Goal: Transaction & Acquisition: Book appointment/travel/reservation

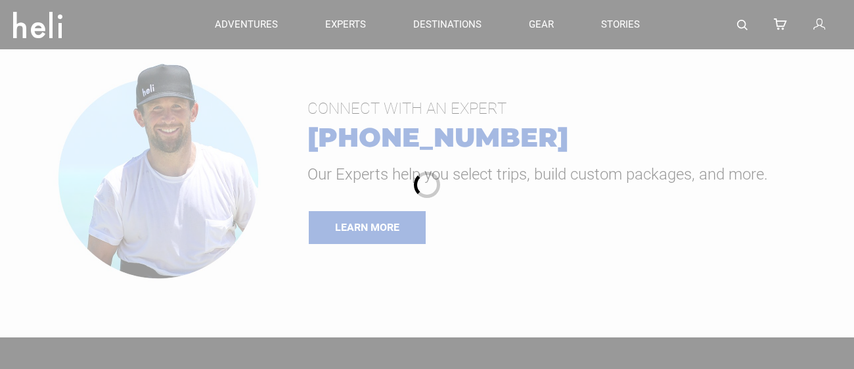
type input "Cat Skiing"
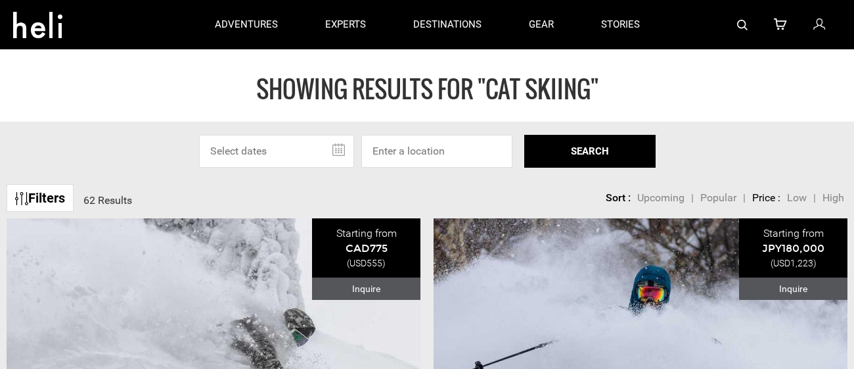
click at [281, 148] on input "text" at bounding box center [276, 151] width 155 height 33
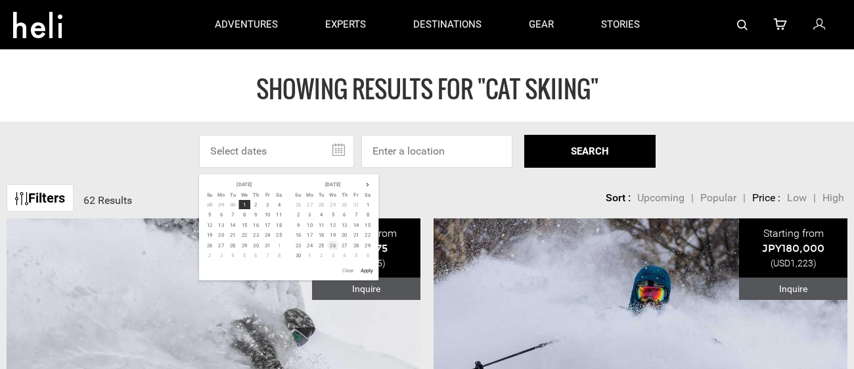
click at [330, 246] on td "26" at bounding box center [332, 245] width 12 height 10
click at [368, 245] on td "29" at bounding box center [367, 245] width 12 height 10
click at [363, 269] on button "Apply" at bounding box center [366, 269] width 17 height 13
type input "[DATE] - [DATE]"
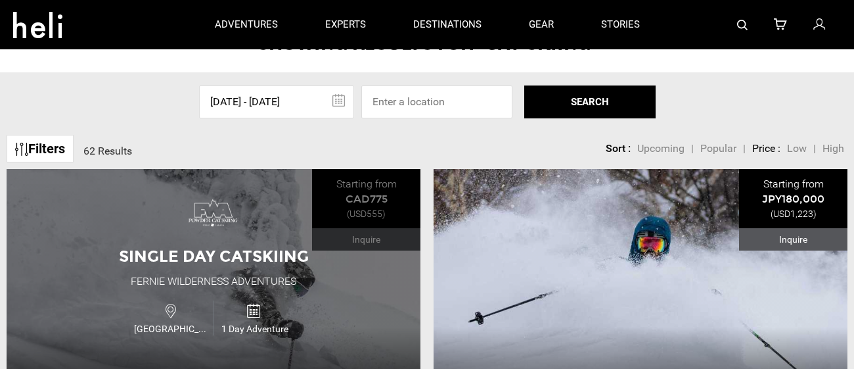
scroll to position [66, 0]
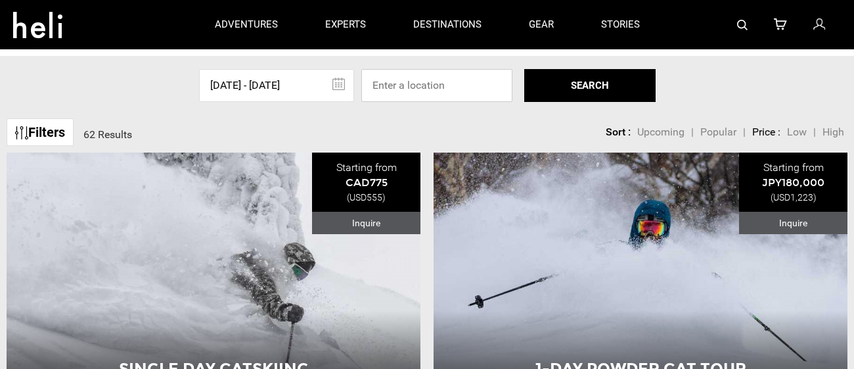
click at [418, 76] on input at bounding box center [436, 85] width 151 height 33
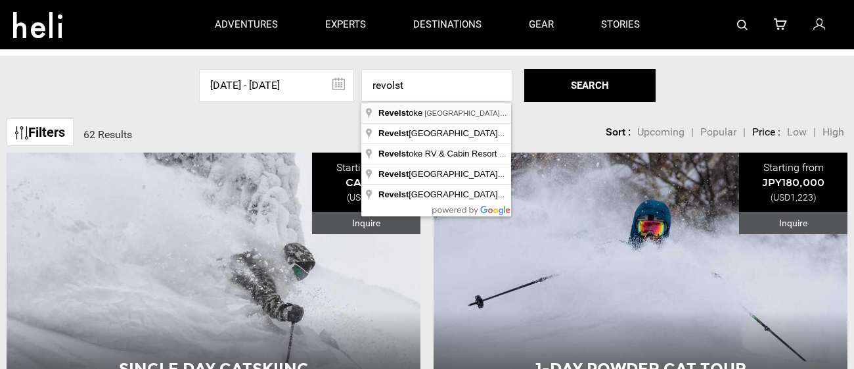
type input "Revelstoke, [GEOGRAPHIC_DATA], [GEOGRAPHIC_DATA]"
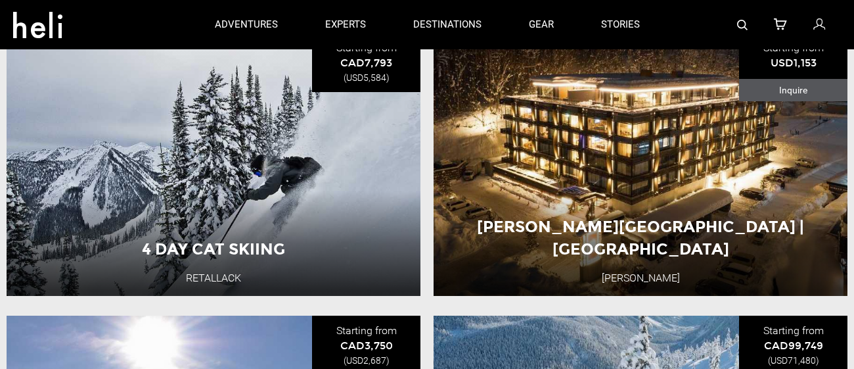
scroll to position [465, 0]
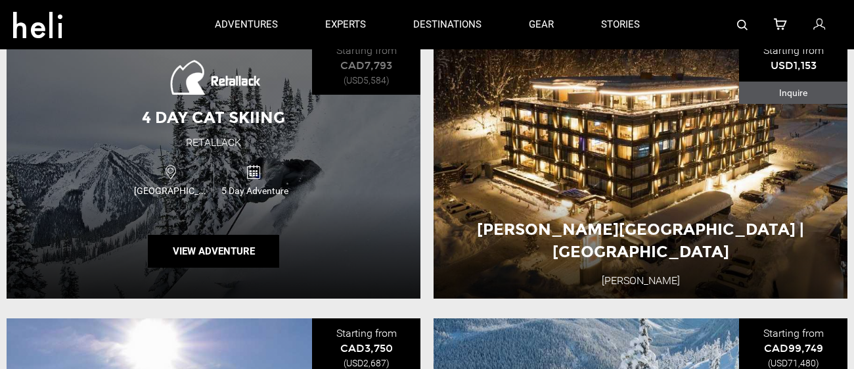
click at [351, 248] on div "4 Day Cat Skiing Retallack [GEOGRAPHIC_DATA] 5 Day Adventure View Adventure" at bounding box center [214, 166] width 414 height 263
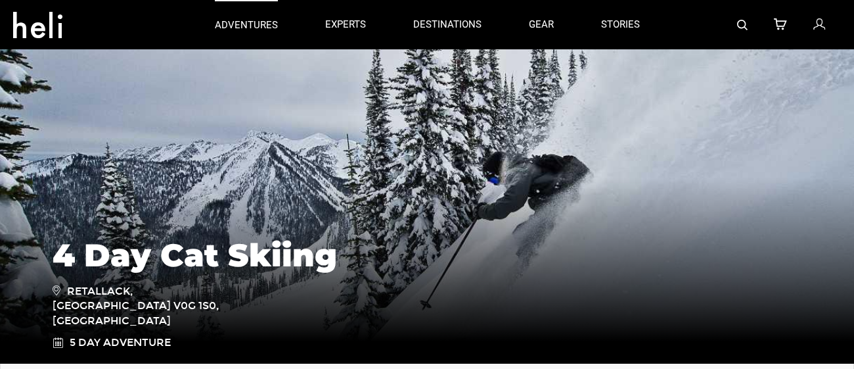
scroll to position [35, 0]
